Goal: Find specific page/section: Find specific page/section

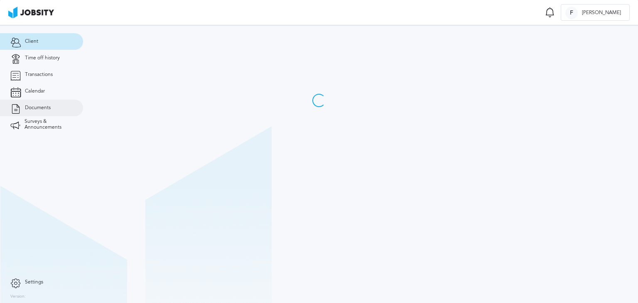
drag, startPoint x: 30, startPoint y: 103, endPoint x: 68, endPoint y: 108, distance: 37.8
click at [30, 103] on link "Documents" at bounding box center [41, 108] width 83 height 17
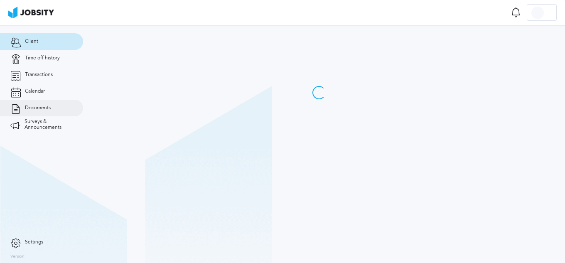
click at [46, 109] on span "Documents" at bounding box center [38, 108] width 26 height 6
